Goal: Transaction & Acquisition: Purchase product/service

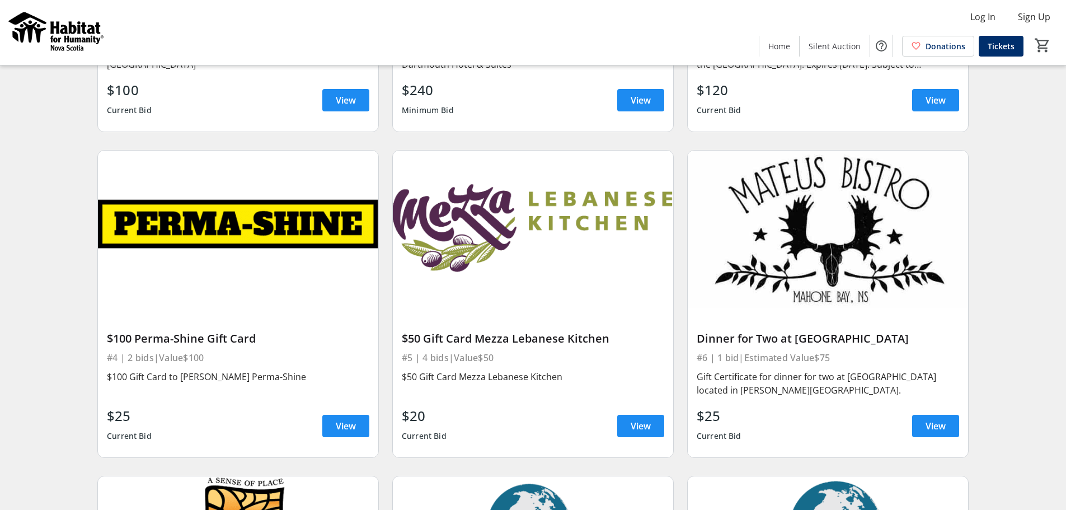
scroll to position [336, 0]
click at [648, 423] on span "View" at bounding box center [641, 425] width 20 height 13
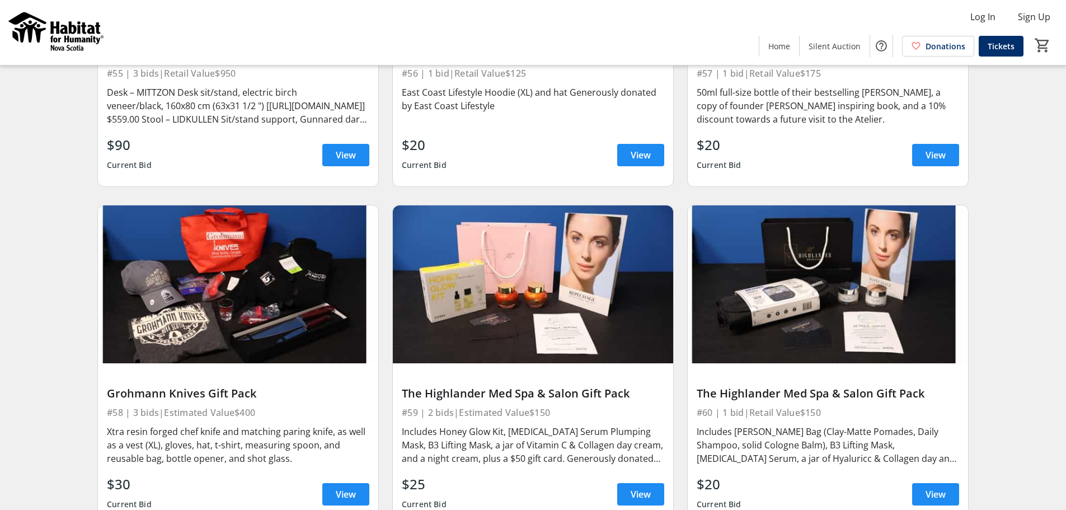
scroll to position [6380, 0]
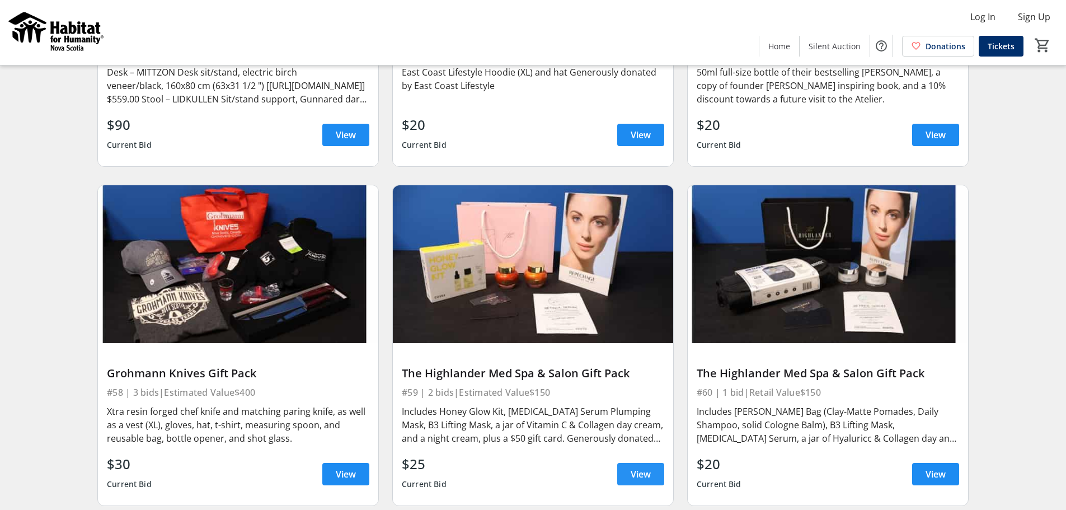
click at [635, 467] on span "View" at bounding box center [641, 473] width 20 height 13
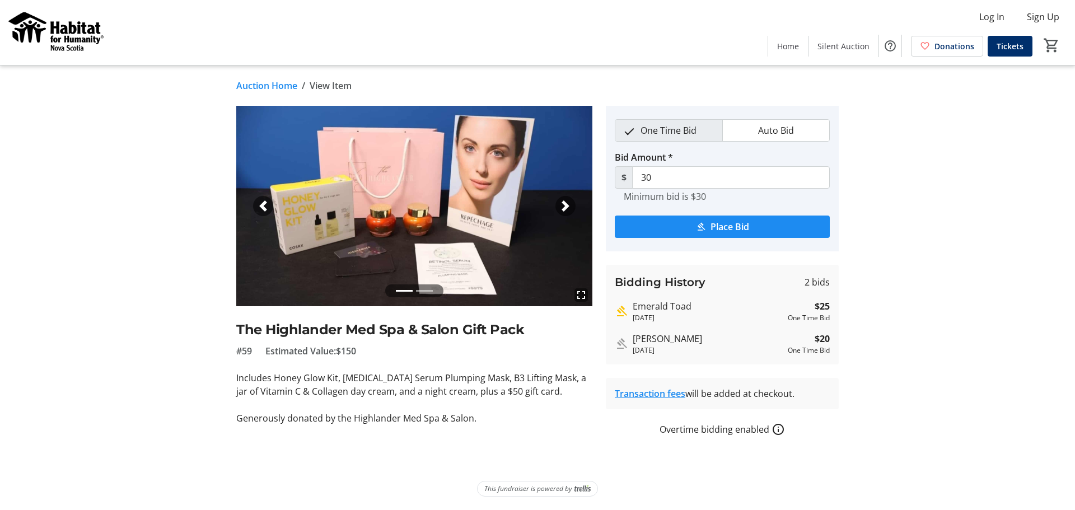
click at [566, 207] on span "button" at bounding box center [565, 205] width 11 height 11
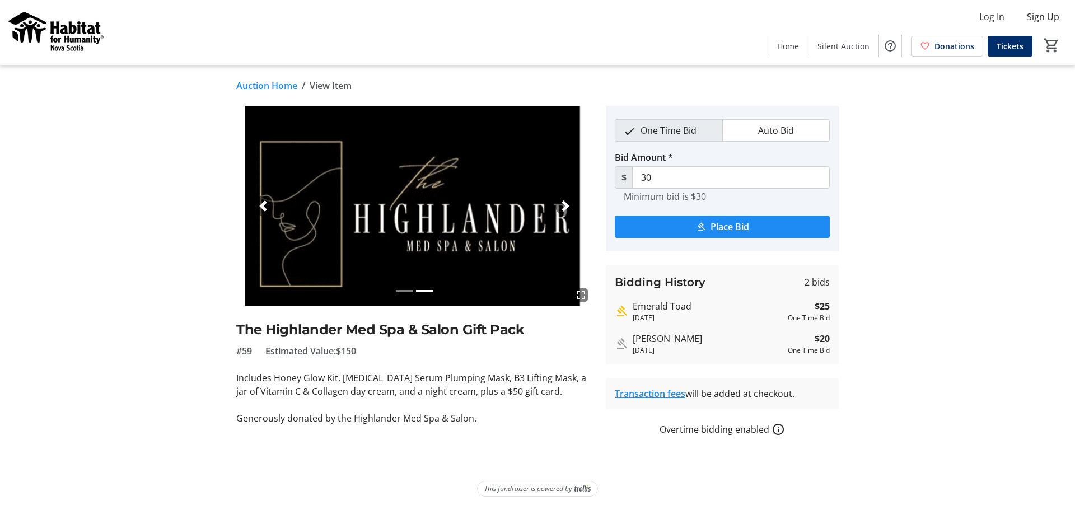
click at [566, 207] on span "button" at bounding box center [565, 205] width 11 height 11
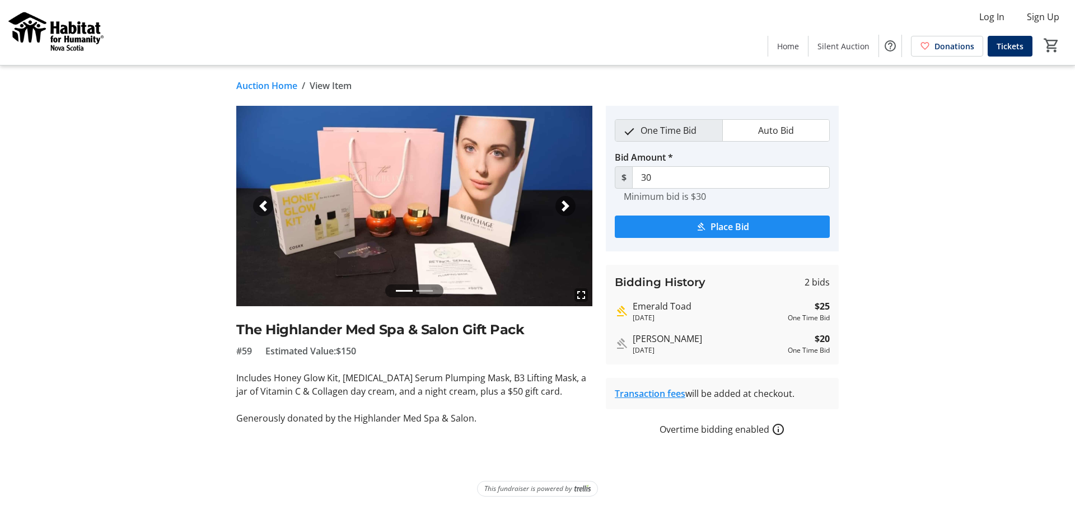
click at [566, 207] on span "button" at bounding box center [565, 205] width 11 height 11
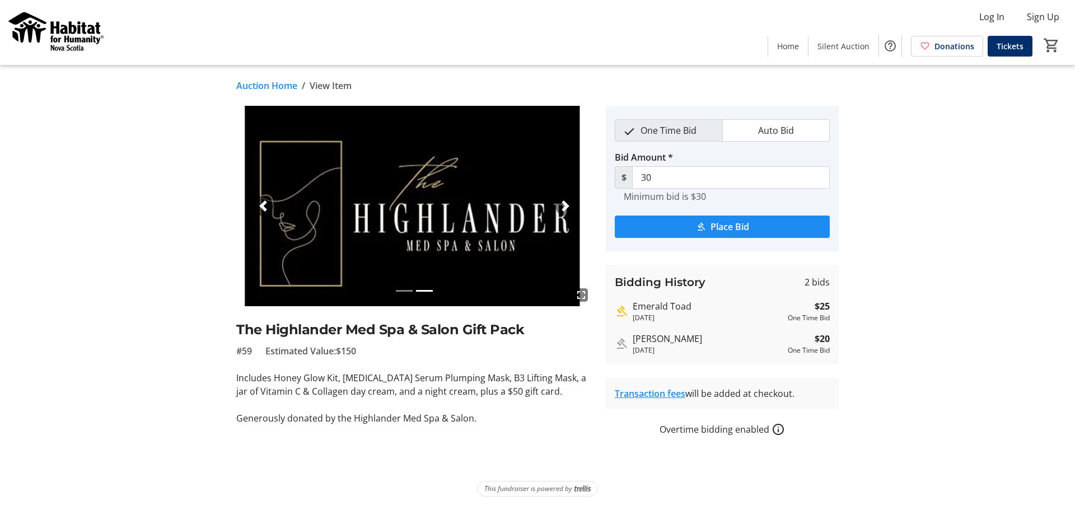
click at [566, 207] on span "button" at bounding box center [565, 205] width 11 height 11
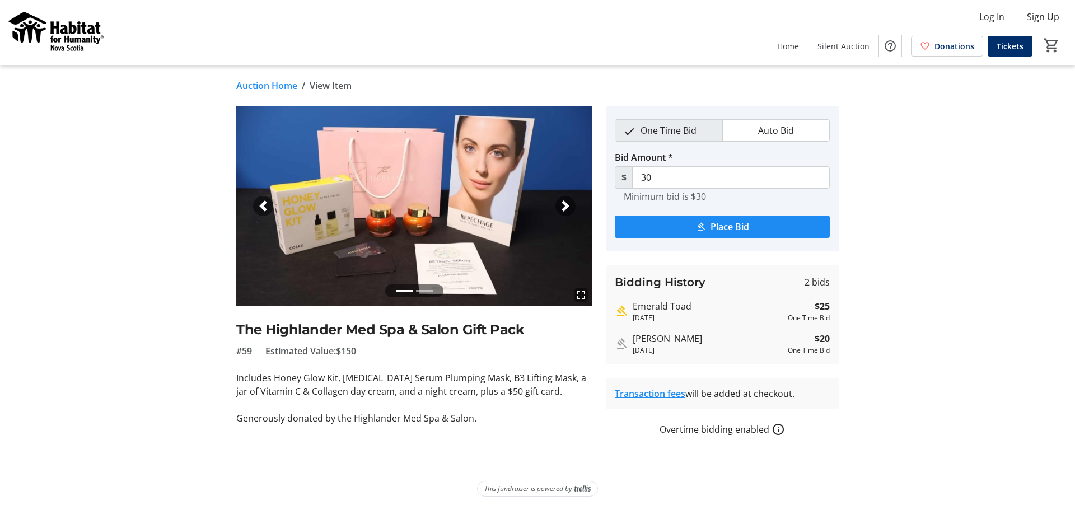
click at [566, 207] on span "button" at bounding box center [565, 205] width 11 height 11
